Goal: Task Accomplishment & Management: Manage account settings

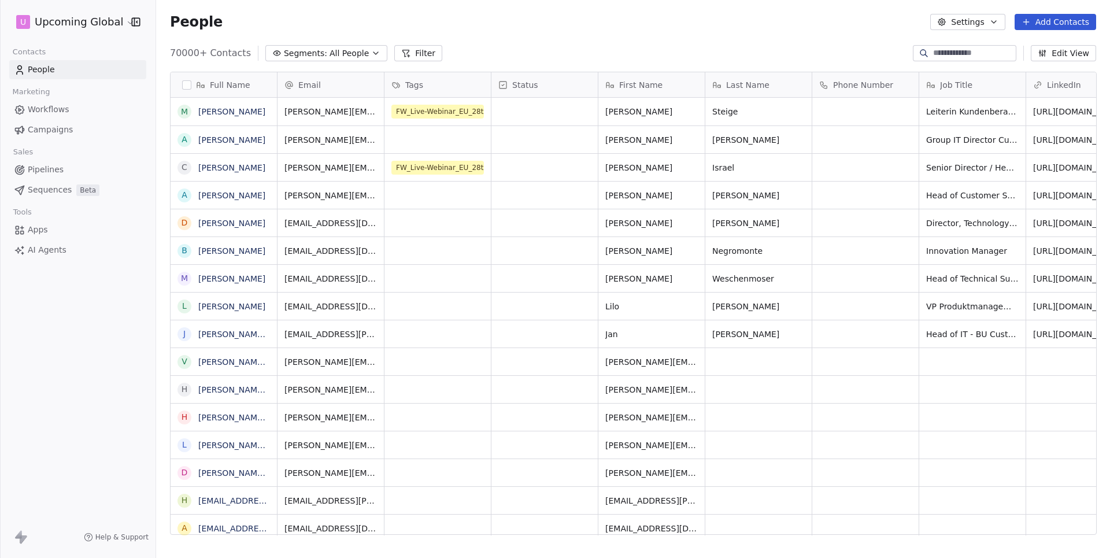
scroll to position [1, 1]
click at [43, 121] on link "Campaigns" at bounding box center [77, 129] width 137 height 19
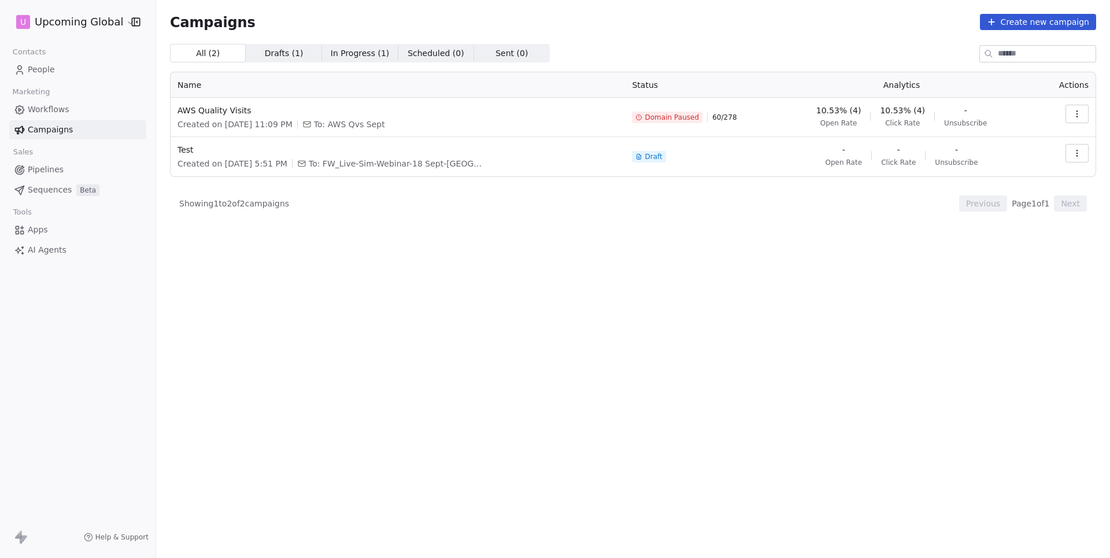
click at [91, 19] on html "U Upcoming Global Contacts People Marketing Workflows Campaigns Sales Pipelines…" at bounding box center [555, 279] width 1110 height 558
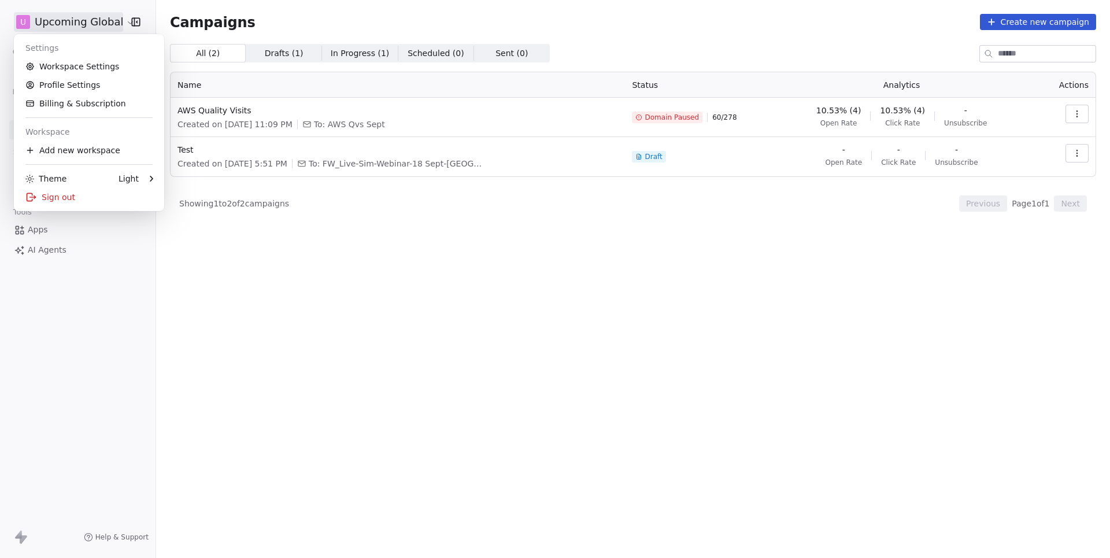
click at [305, 296] on html "U Upcoming Global Contacts People Marketing Workflows Campaigns Sales Pipelines…" at bounding box center [555, 279] width 1110 height 558
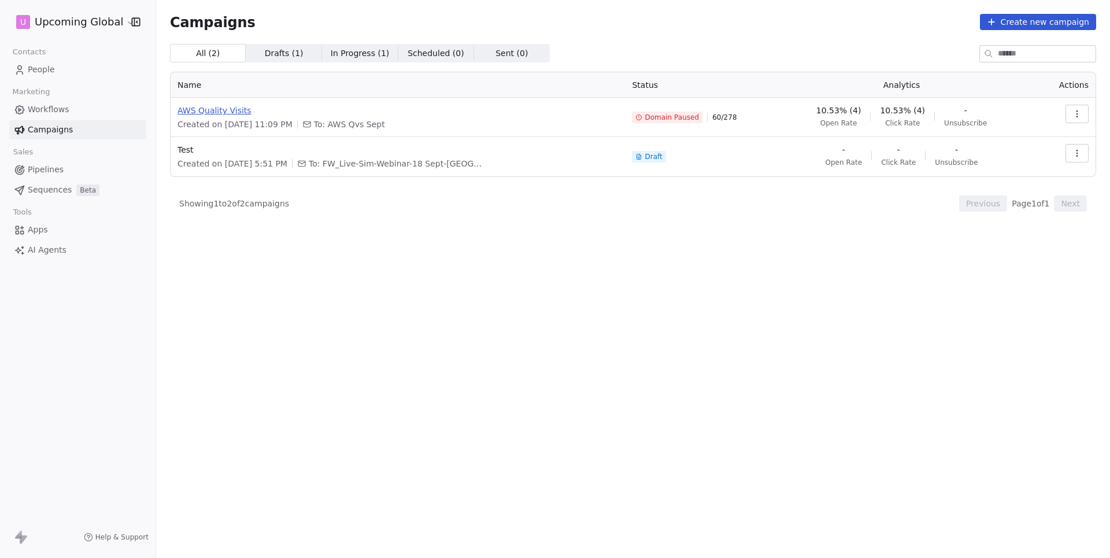
click at [232, 108] on span "AWS Quality Visits" at bounding box center [398, 111] width 441 height 12
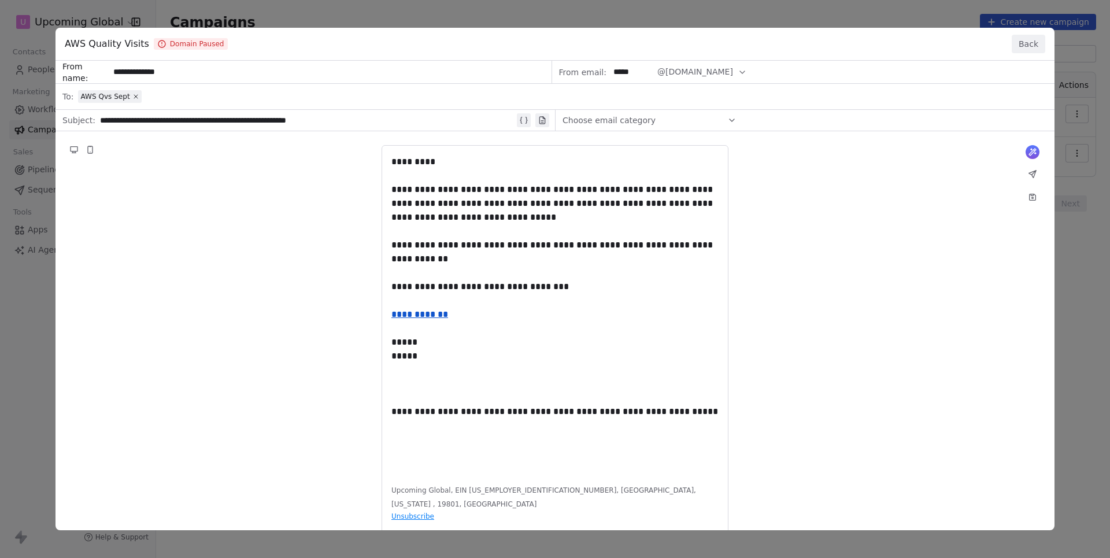
click at [1026, 38] on button "Back" at bounding box center [1029, 44] width 34 height 19
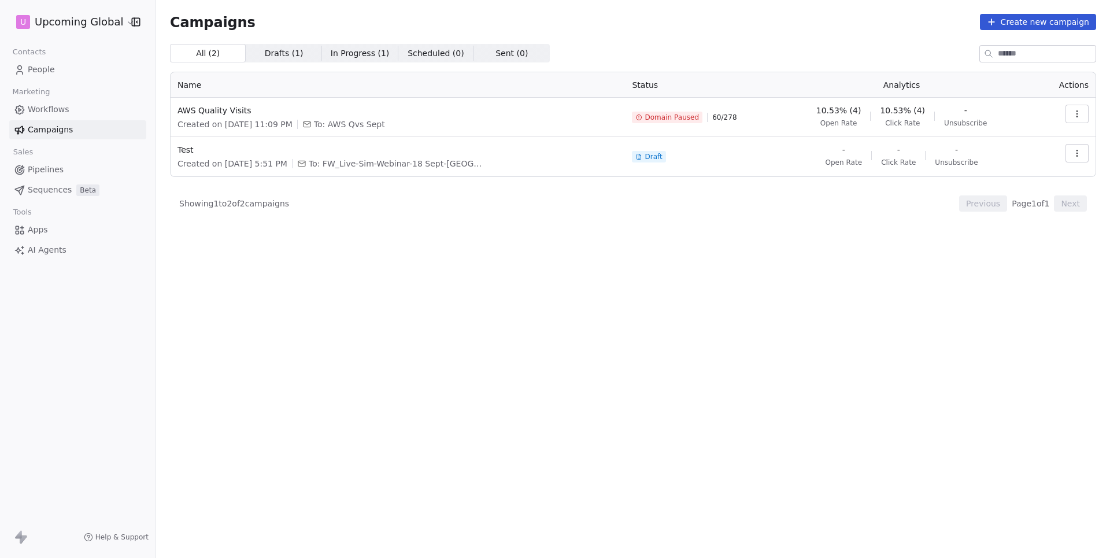
click at [109, 23] on html "U Upcoming Global Contacts People Marketing Workflows Campaigns Sales Pipelines…" at bounding box center [555, 279] width 1110 height 558
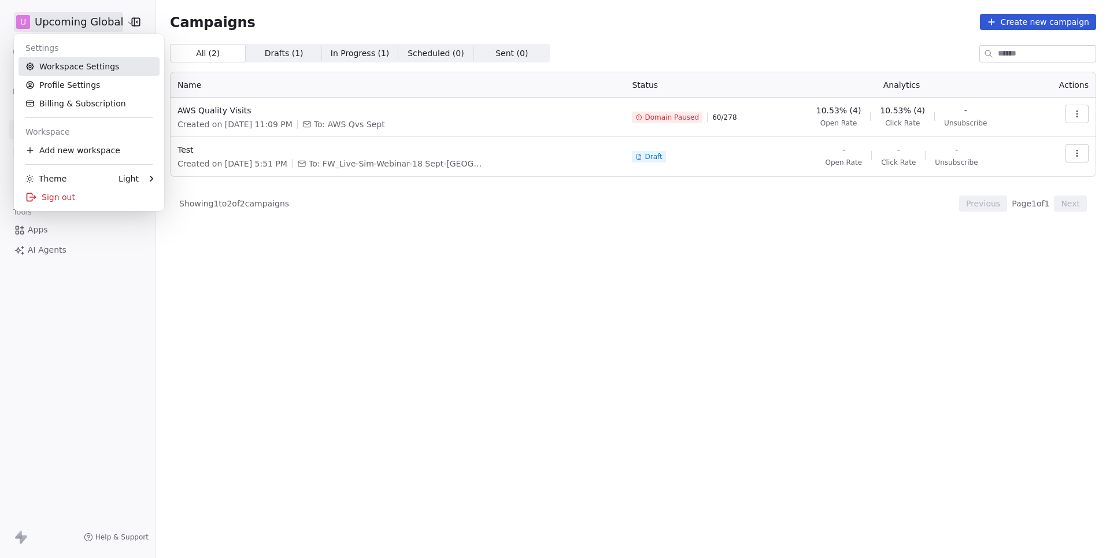
click at [87, 68] on link "Workspace Settings" at bounding box center [89, 66] width 141 height 19
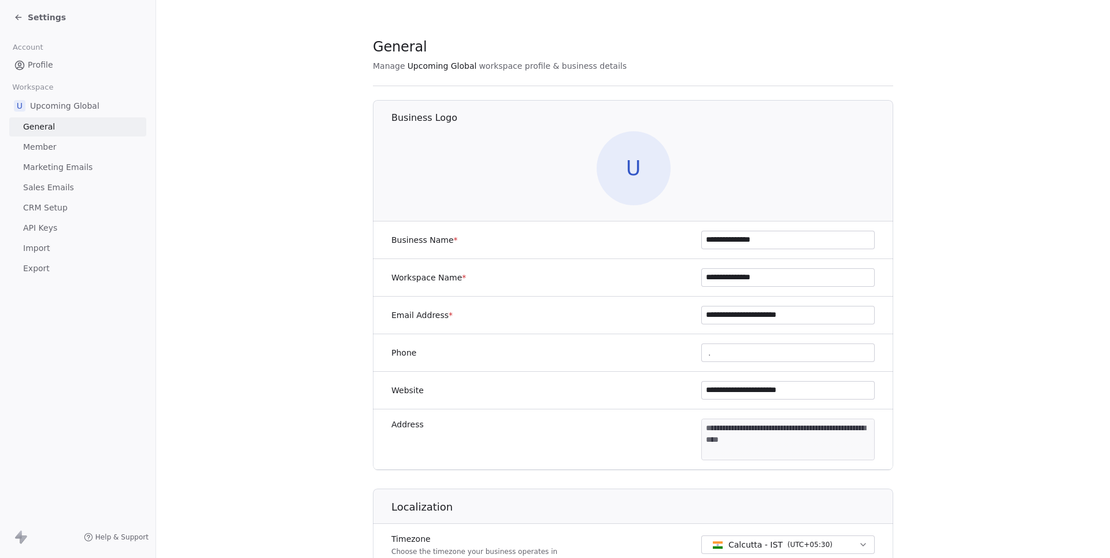
click at [74, 169] on span "Marketing Emails" at bounding box center [57, 167] width 69 height 12
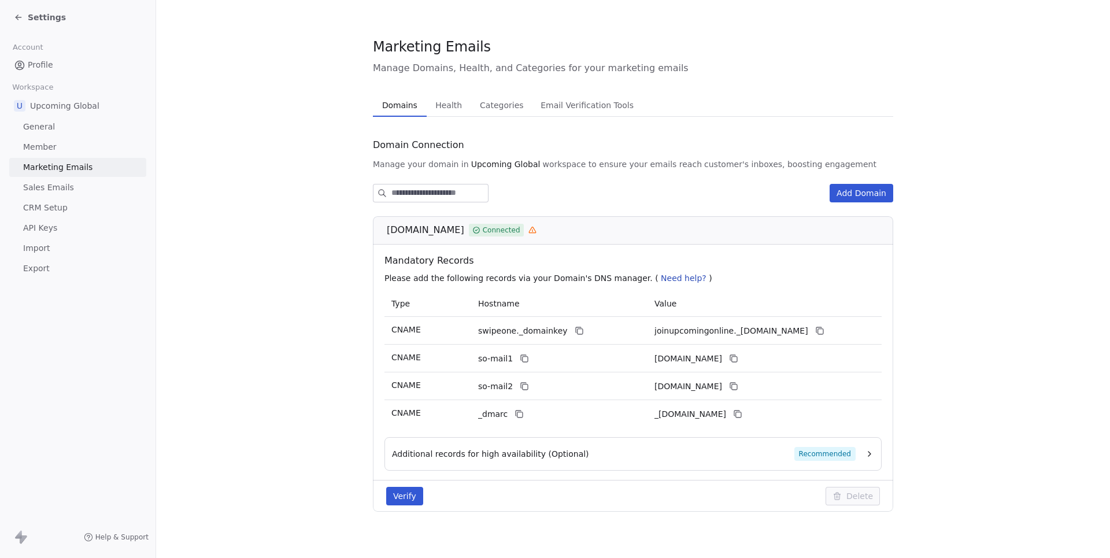
click at [449, 102] on span "Health" at bounding box center [449, 105] width 36 height 16
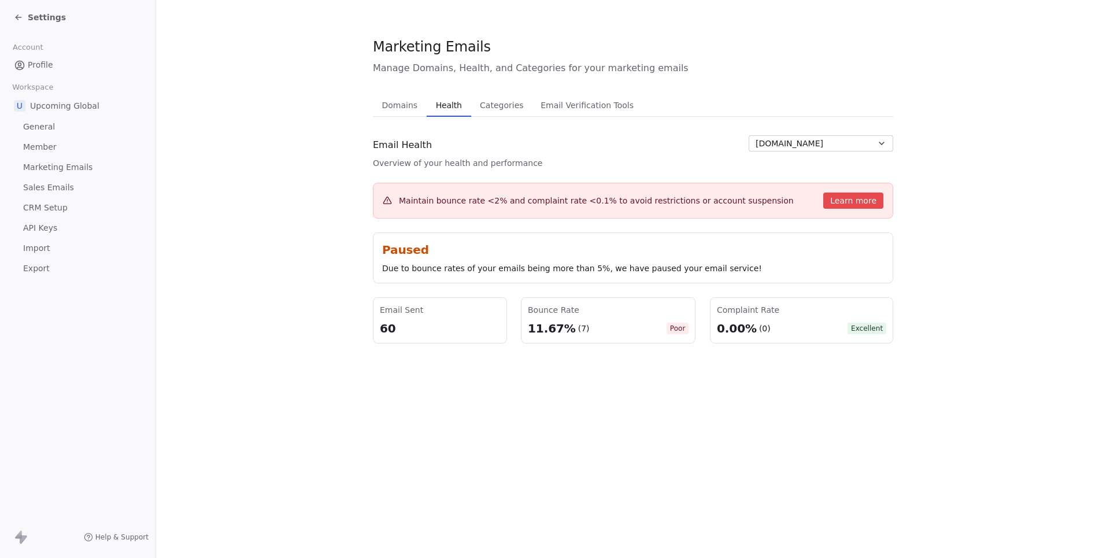
click at [47, 14] on span "Settings" at bounding box center [47, 18] width 38 height 12
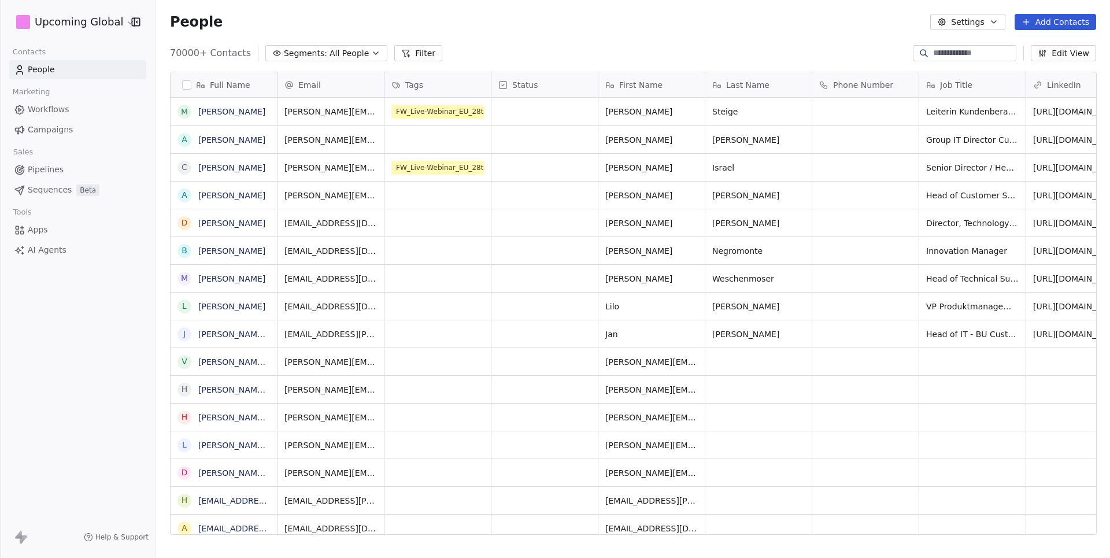
scroll to position [491, 954]
click at [42, 120] on link "Campaigns" at bounding box center [77, 129] width 137 height 19
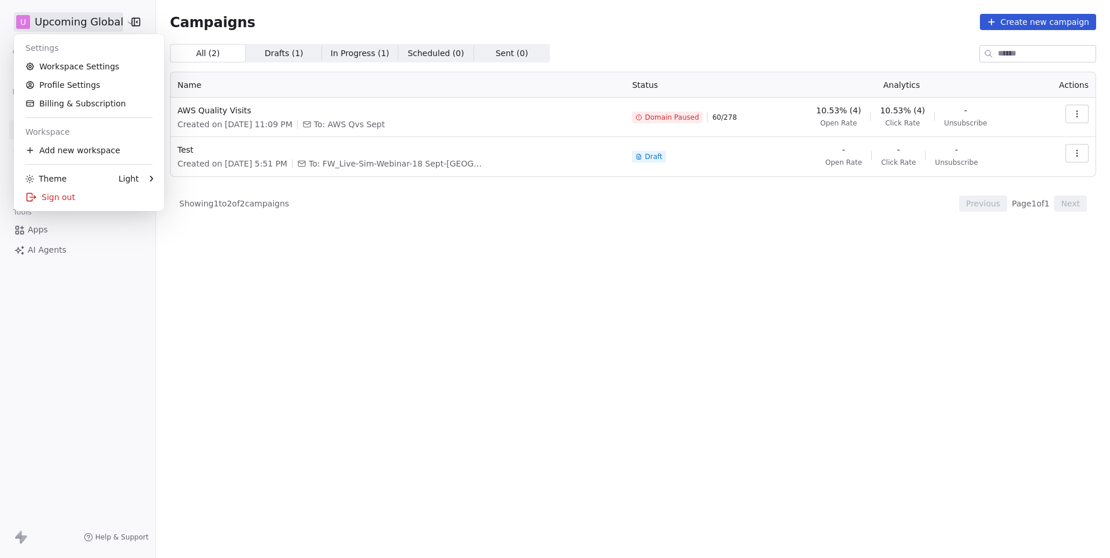
click at [107, 23] on html "U Upcoming Global Contacts People Marketing Workflows Campaigns Sales Pipelines…" at bounding box center [555, 279] width 1110 height 558
click at [72, 190] on div "Sign out" at bounding box center [89, 197] width 141 height 19
